Goal: Communication & Community: Answer question/provide support

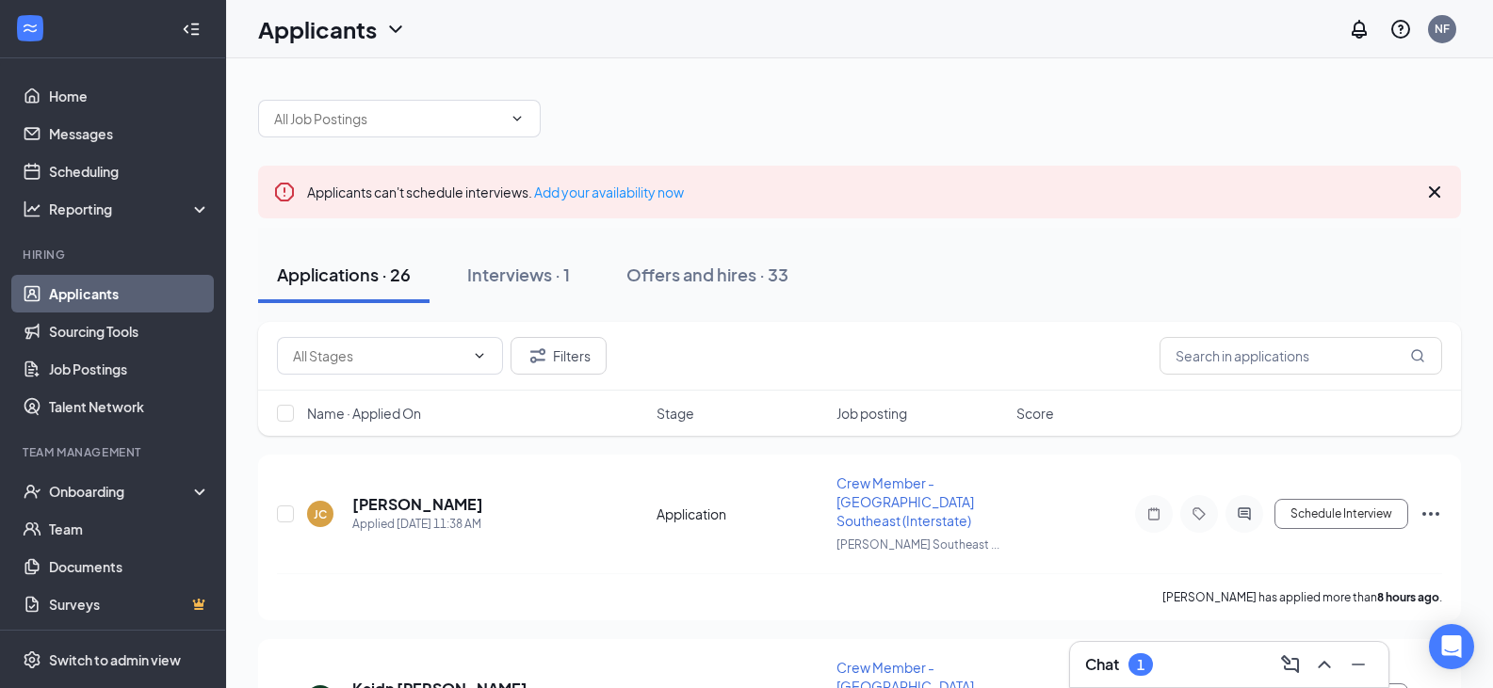
click at [1161, 671] on div "Chat 1" at bounding box center [1229, 665] width 288 height 30
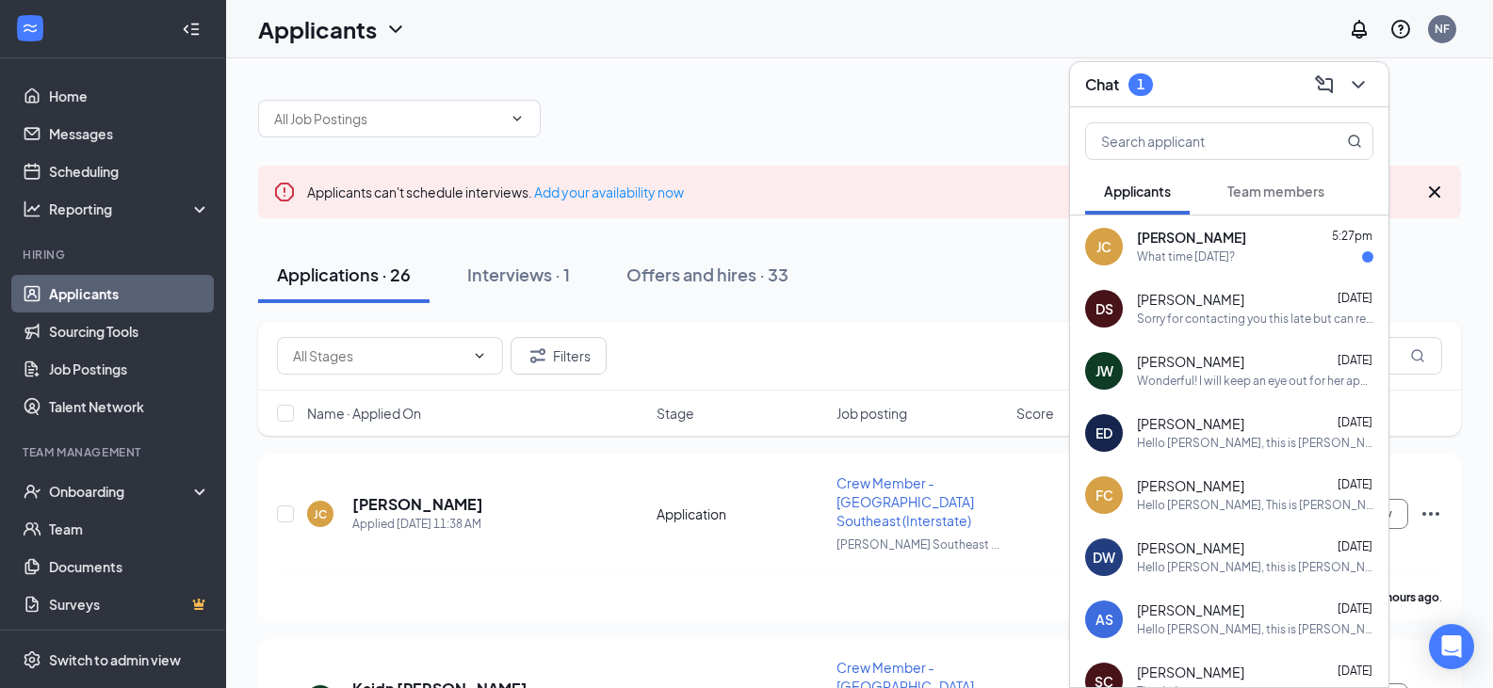
click at [1175, 261] on div "What time [DATE]?" at bounding box center [1186, 258] width 98 height 16
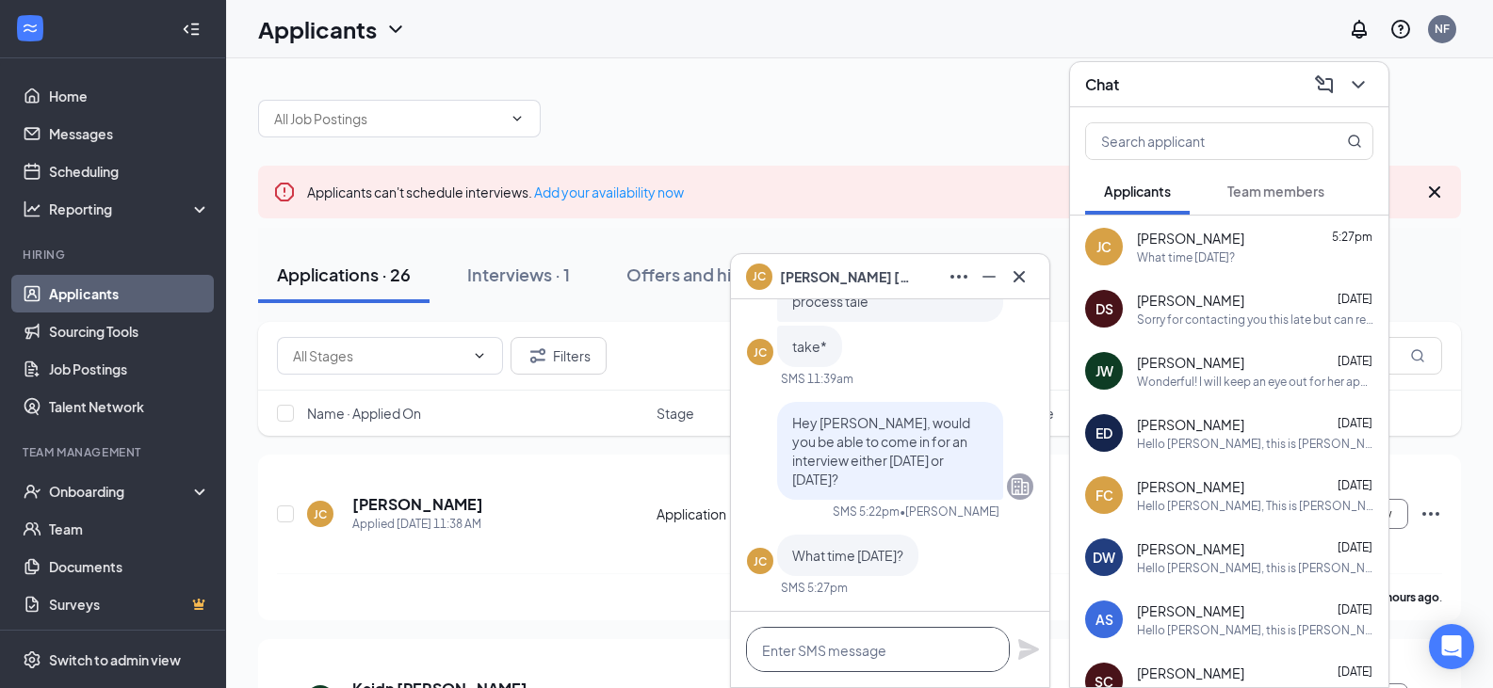
click at [859, 654] on textarea at bounding box center [878, 649] width 264 height 45
type textarea "a"
type textarea "A"
type textarea "C"
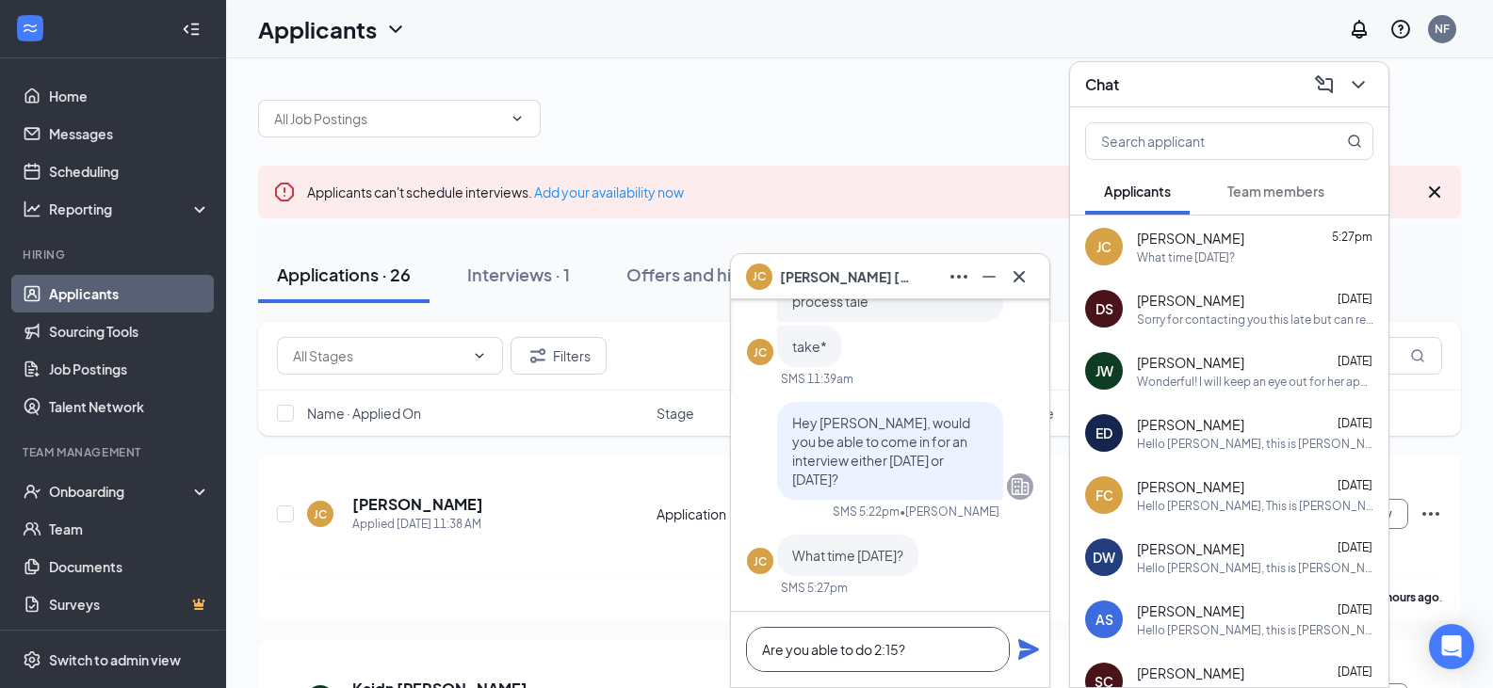
type textarea "Are you able to do 2:15?"
click at [1026, 655] on icon "Plane" at bounding box center [1028, 649] width 21 height 21
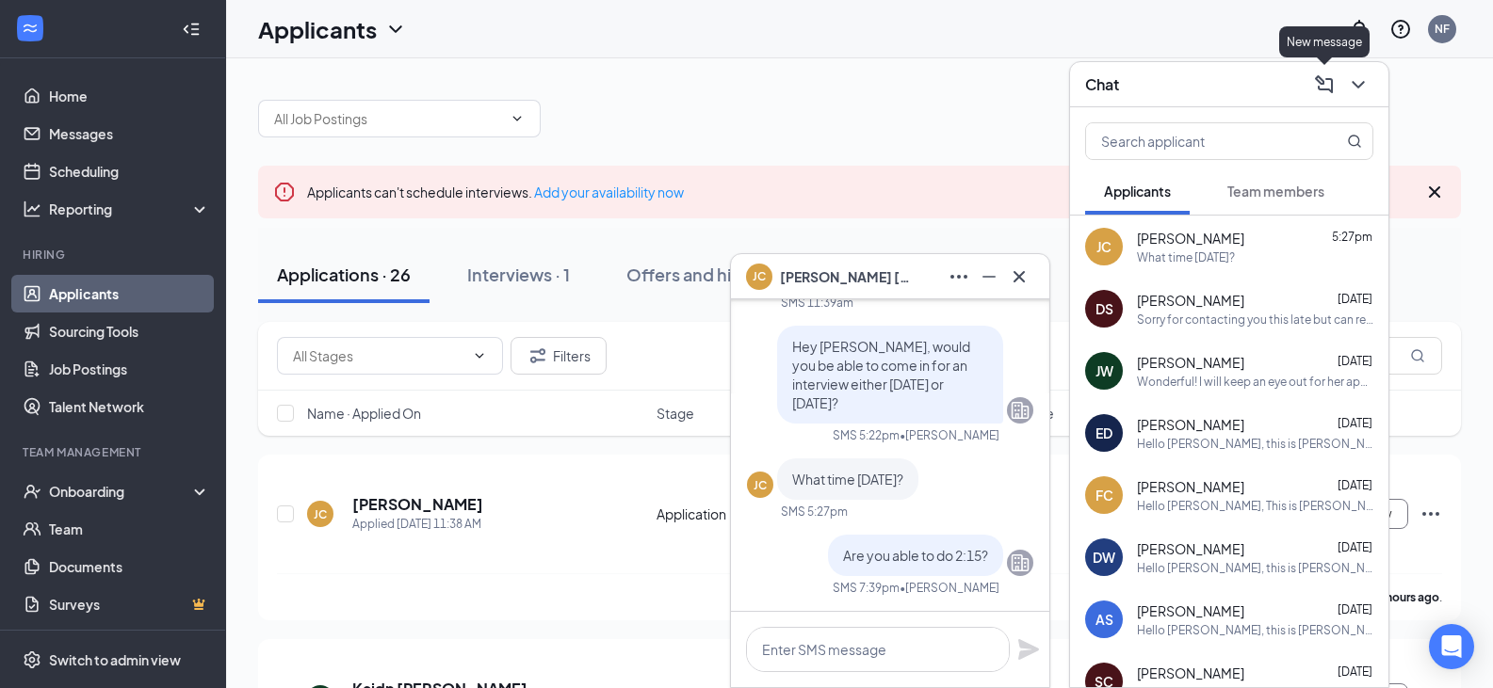
click at [1352, 89] on icon "ChevronDown" at bounding box center [1358, 84] width 23 height 23
